Goal: Find specific page/section: Find specific page/section

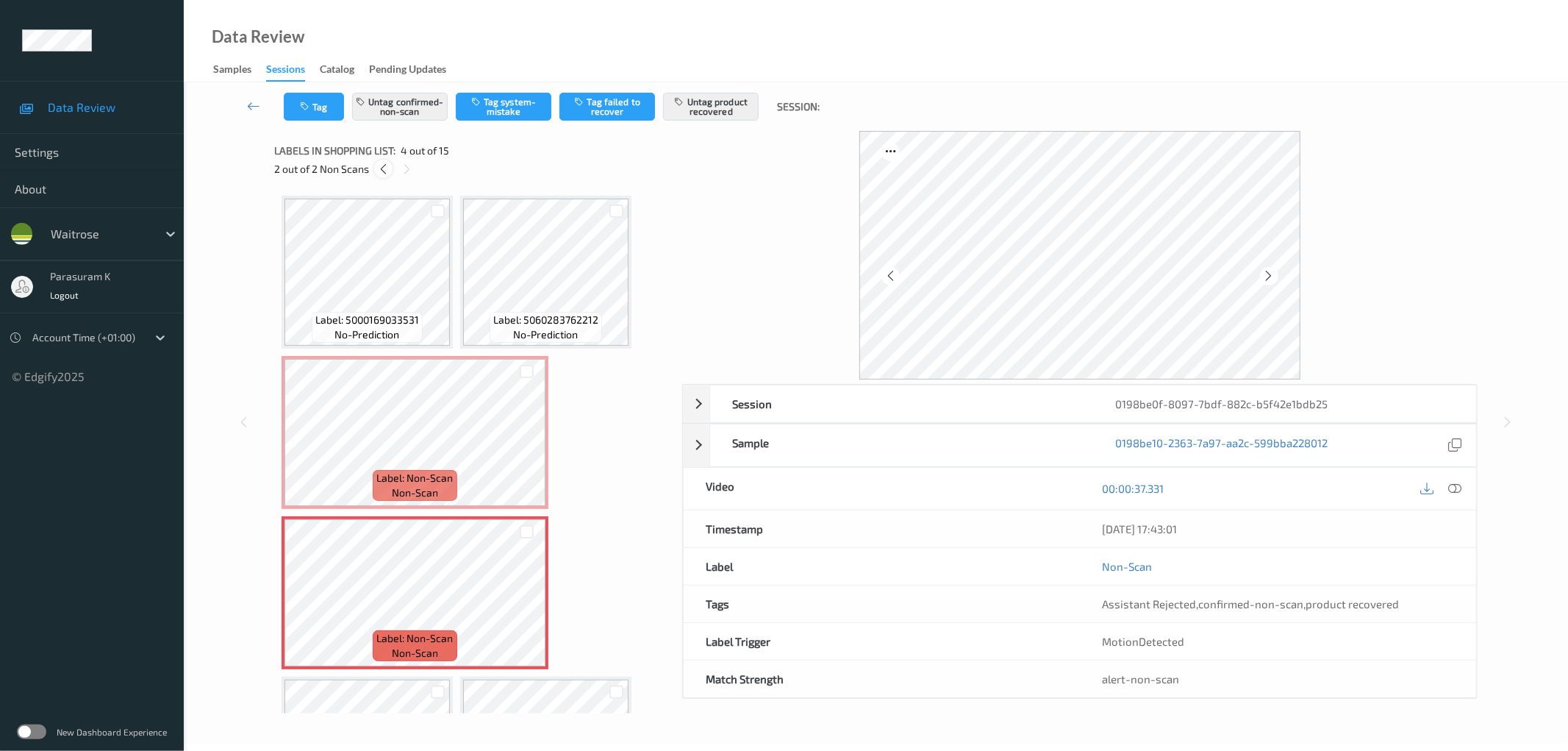
click at [378, 172] on icon at bounding box center [384, 169] width 12 height 13
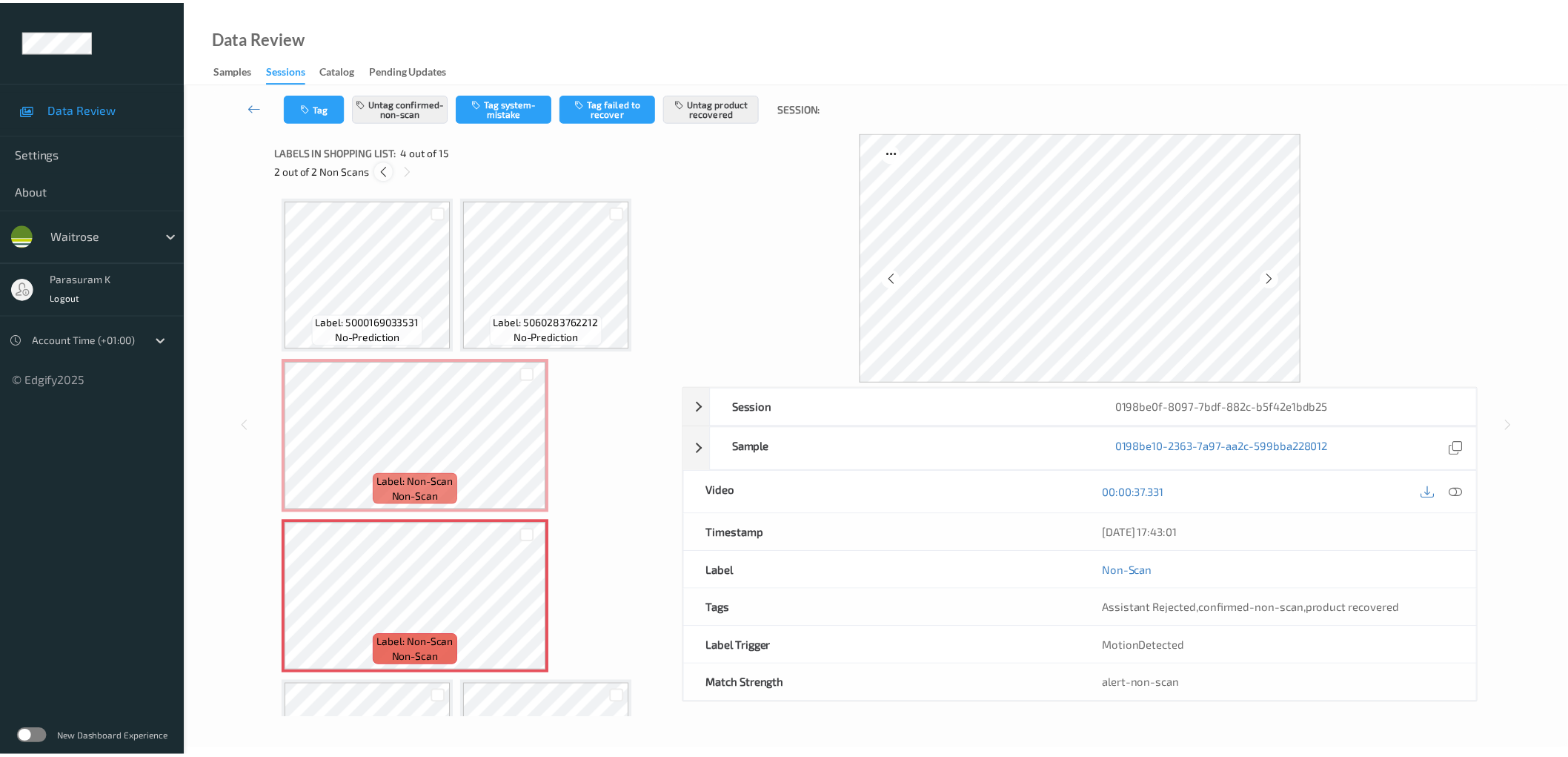
scroll to position [8, 0]
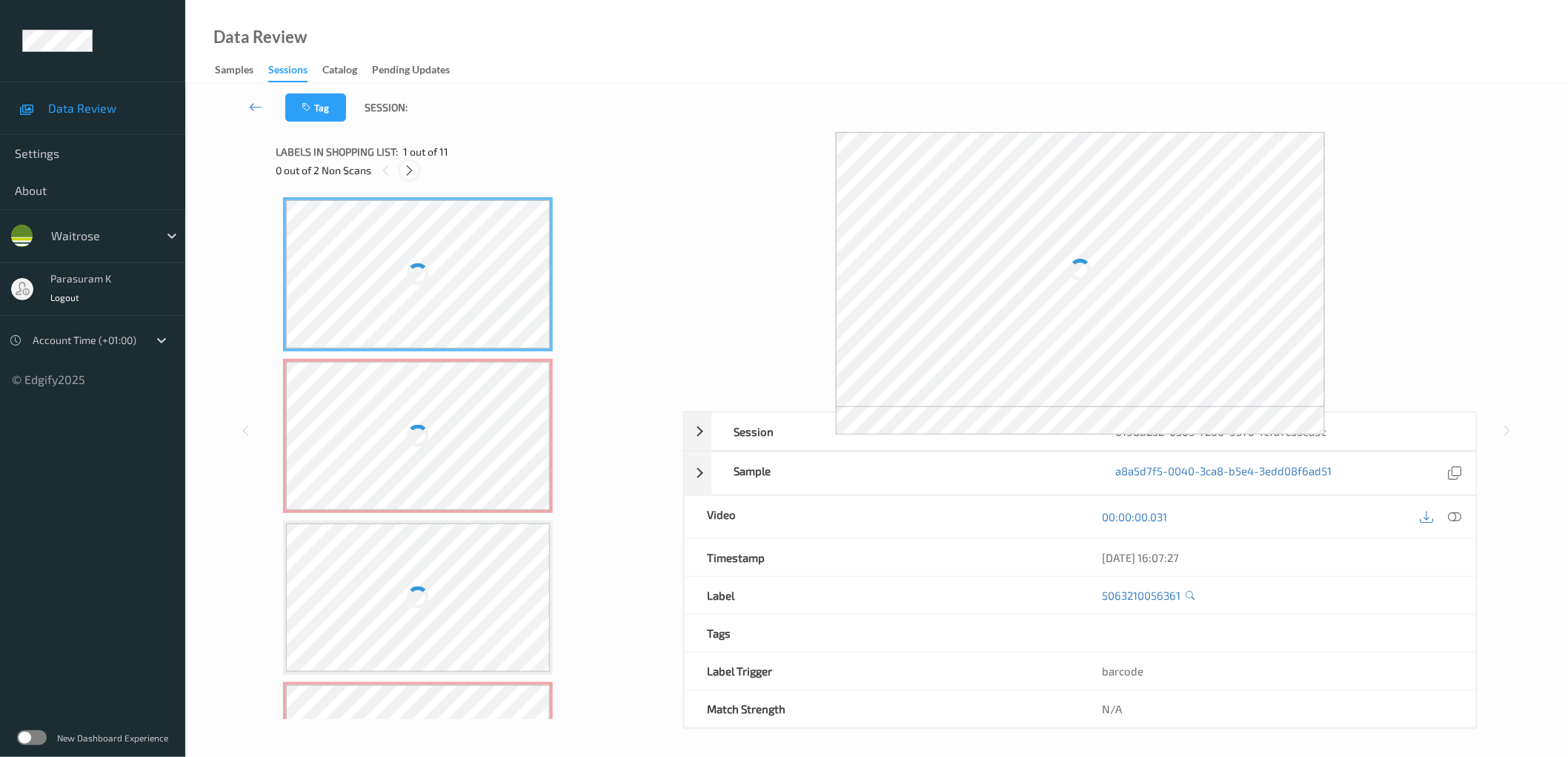
click at [407, 172] on icon at bounding box center [409, 170] width 12 height 13
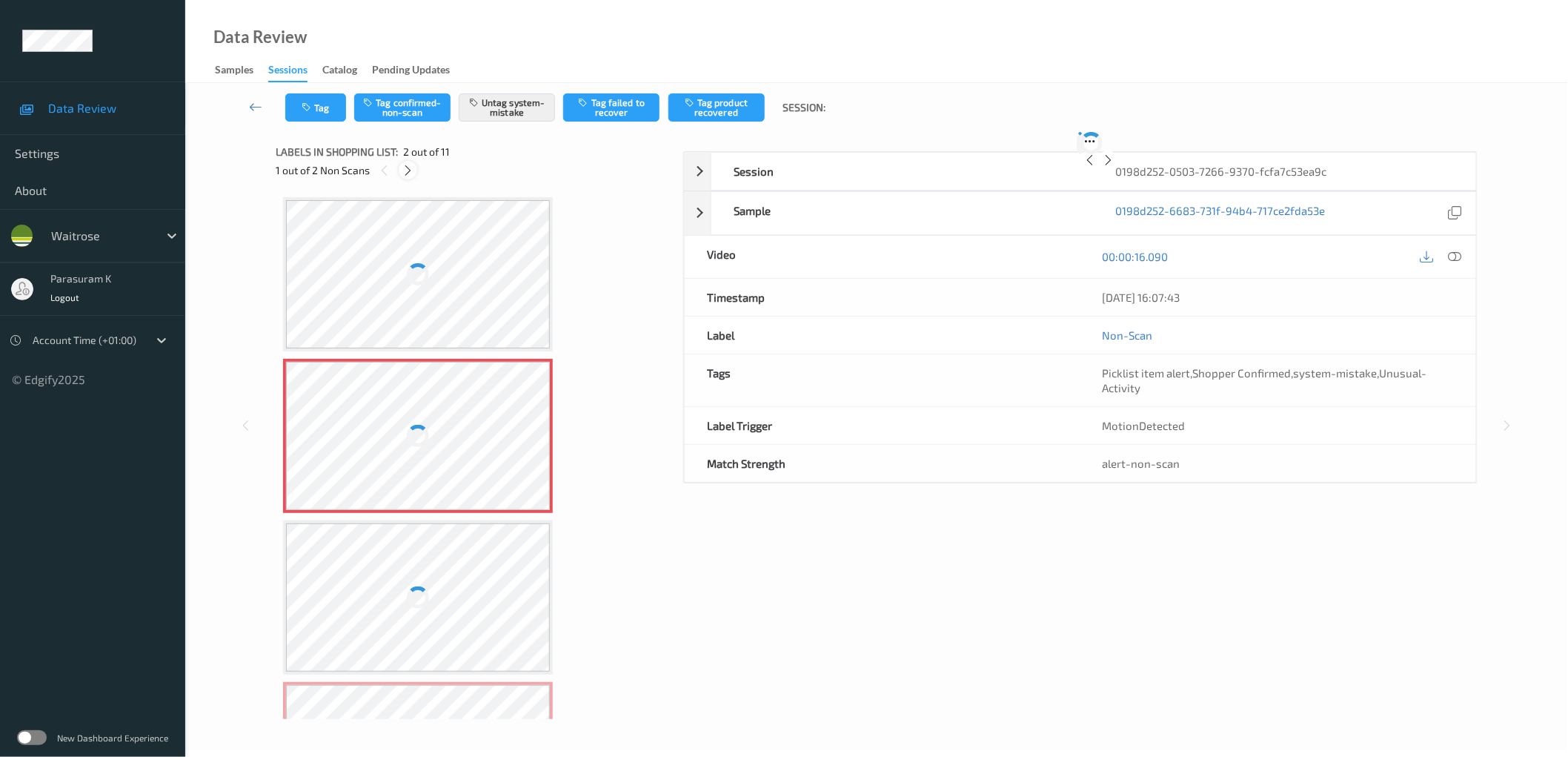
scroll to position [8, 0]
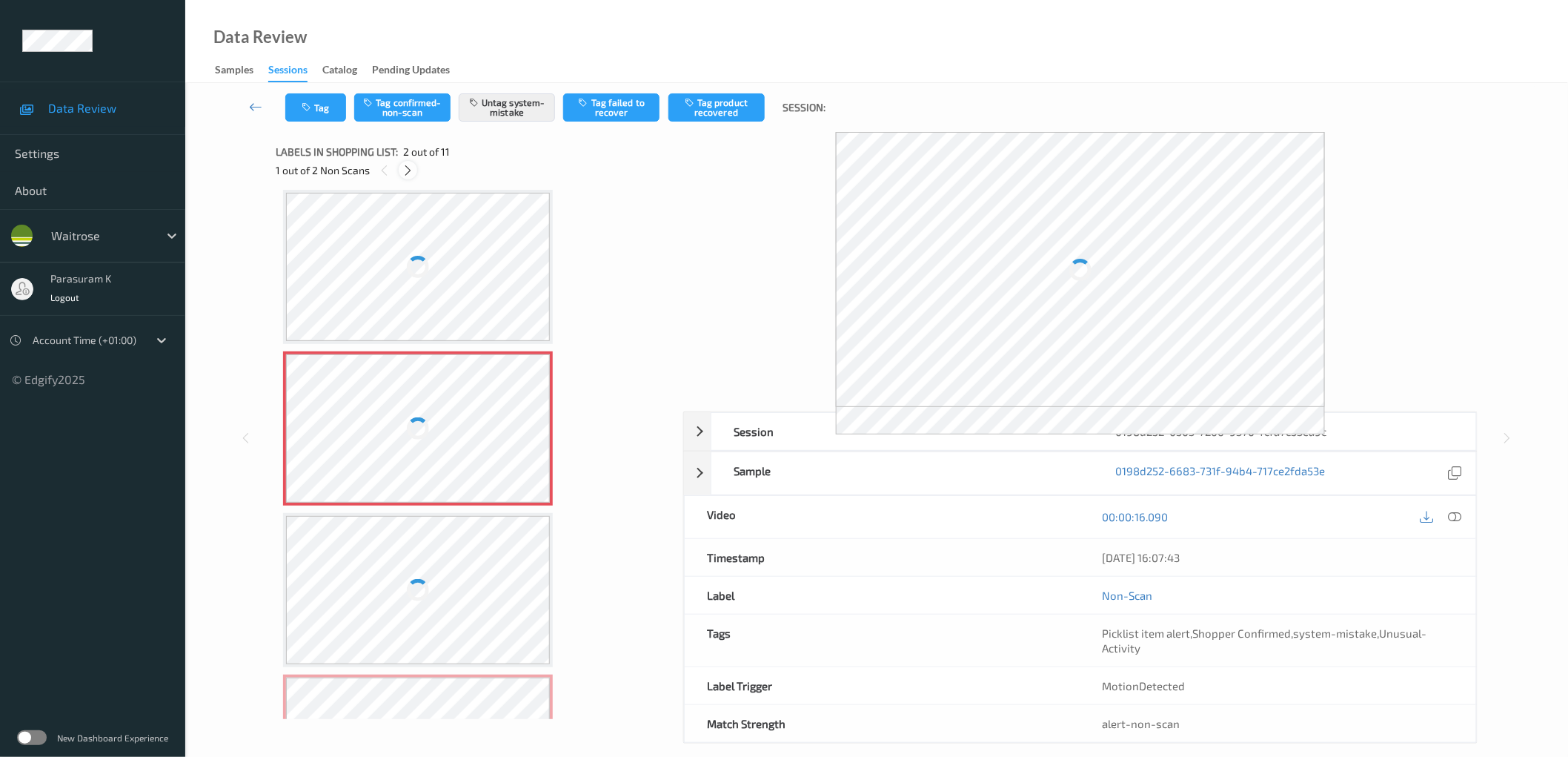
click at [407, 172] on icon at bounding box center [407, 170] width 12 height 13
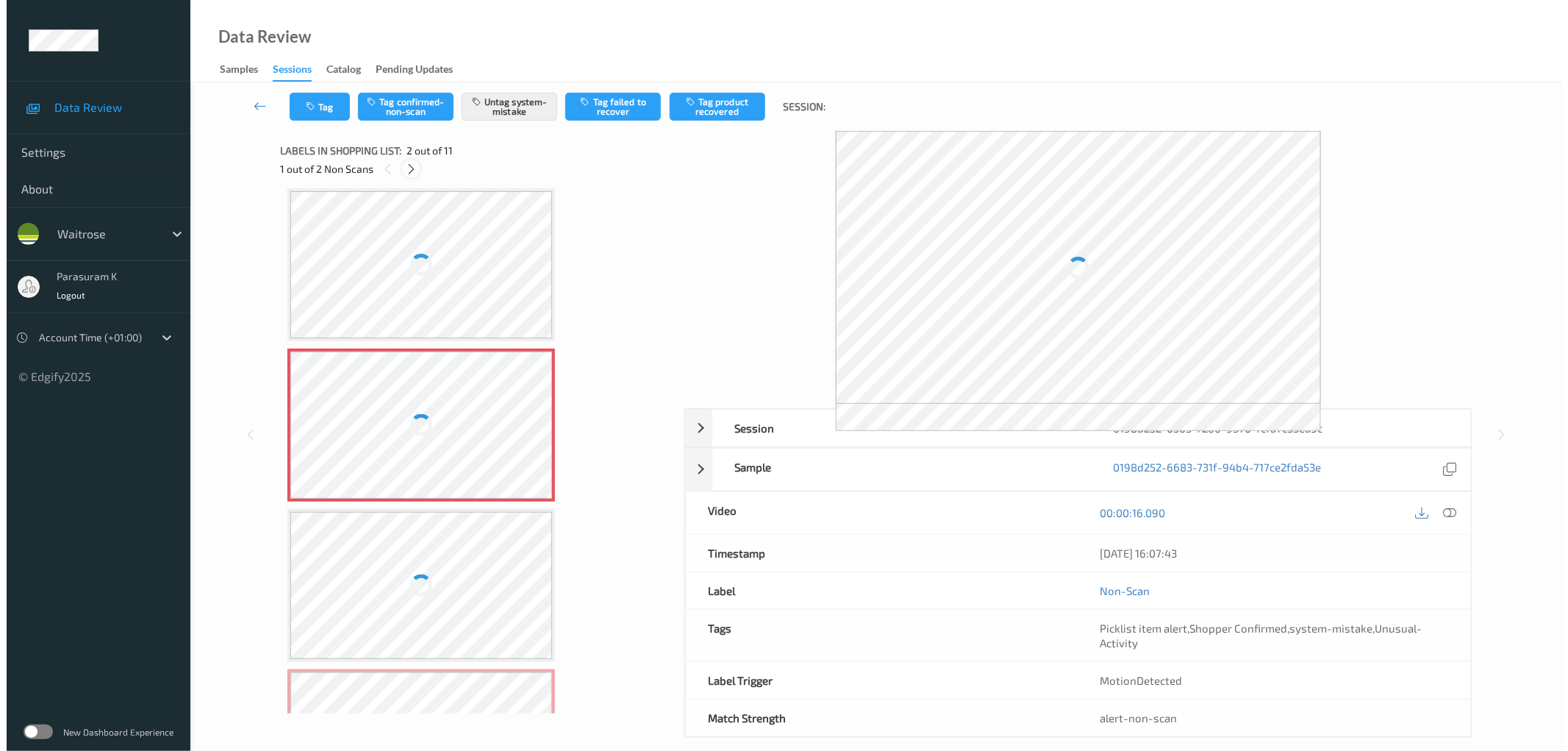
scroll to position [326, 0]
